Goal: Check status: Check status

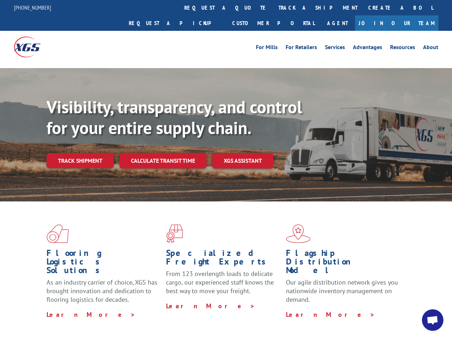
click at [226, 169] on div "Visibility, transparency, and control for your entire supply chain. Track shipm…" at bounding box center [250, 147] width 406 height 100
click at [273, 8] on link "track a shipment" at bounding box center [318, 7] width 90 height 15
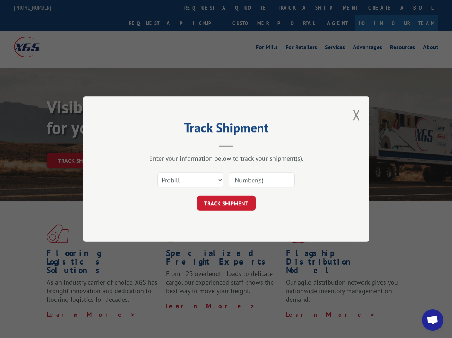
click at [250, 8] on div "Track Shipment Enter your information below to track your shipment(s). Select c…" at bounding box center [226, 169] width 452 height 338
click at [295, 8] on div "Track Shipment Enter your information below to track your shipment(s). Select c…" at bounding box center [226, 169] width 452 height 338
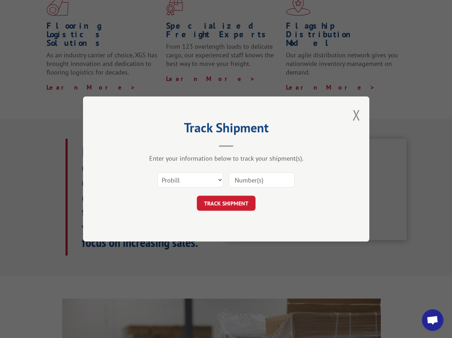
click at [80, 145] on div "Track Shipment Enter your information below to track your shipment(s). Select c…" at bounding box center [226, 169] width 452 height 338
click at [163, 145] on header "Track Shipment" at bounding box center [226, 134] width 215 height 24
click at [243, 145] on header "Track Shipment" at bounding box center [226, 134] width 215 height 24
click at [433, 320] on span "Open chat" at bounding box center [433, 320] width 12 height 10
